Goal: Information Seeking & Learning: Learn about a topic

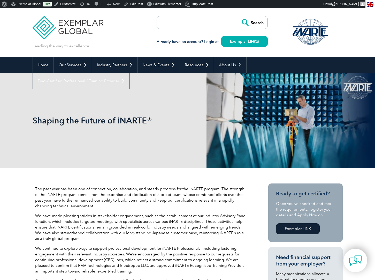
click at [172, 22] on input "search" at bounding box center [187, 22] width 54 height 12
type input "Exemplar LINK"
click at [239, 16] on input "Search" at bounding box center [253, 22] width 28 height 12
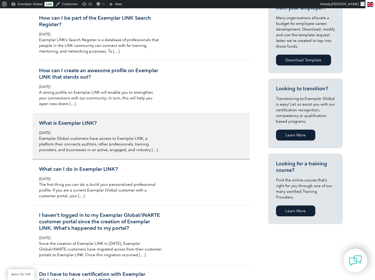
scroll to position [249, 0]
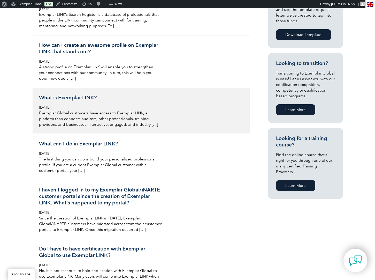
click at [87, 101] on div "What is Exemplar LINK? Tuesday, October 27th, 2020 Exemplar Global customers ha…" at bounding box center [100, 110] width 123 height 33
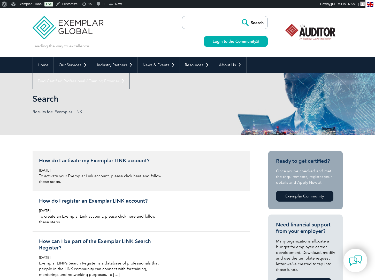
click at [100, 160] on h3 "How do I activate my Exemplar LINK account?" at bounding box center [100, 160] width 123 height 6
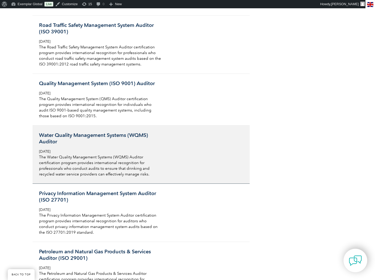
scroll to position [3436, 0]
